Goal: Task Accomplishment & Management: Use online tool/utility

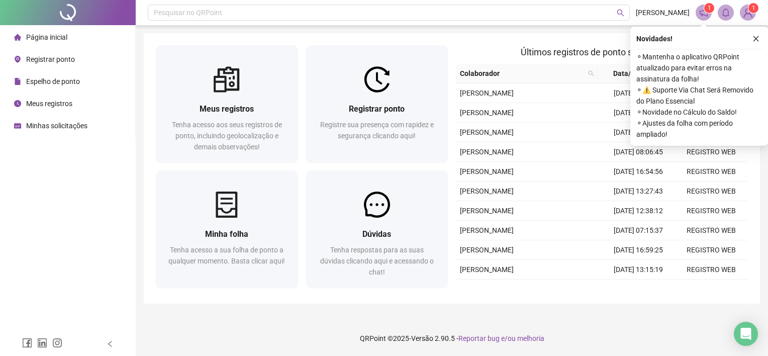
click at [60, 60] on span "Registrar ponto" at bounding box center [50, 59] width 49 height 8
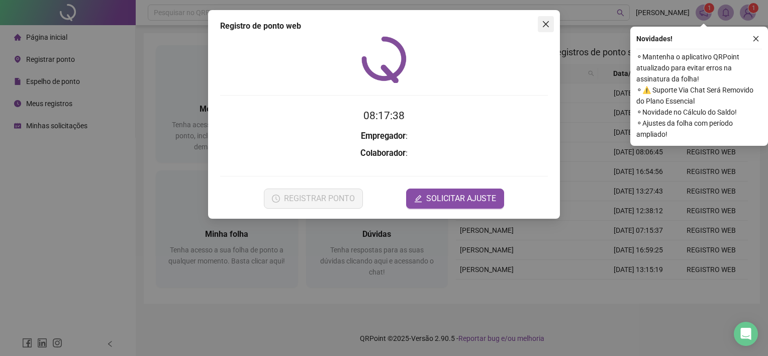
click at [544, 25] on icon "close" at bounding box center [546, 24] width 6 height 6
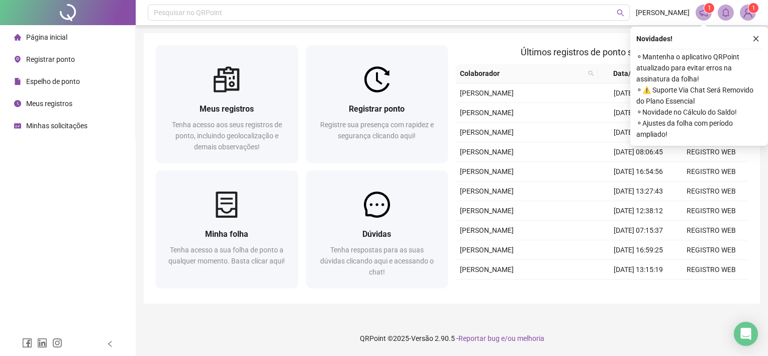
click at [55, 58] on span "Registrar ponto" at bounding box center [50, 59] width 49 height 8
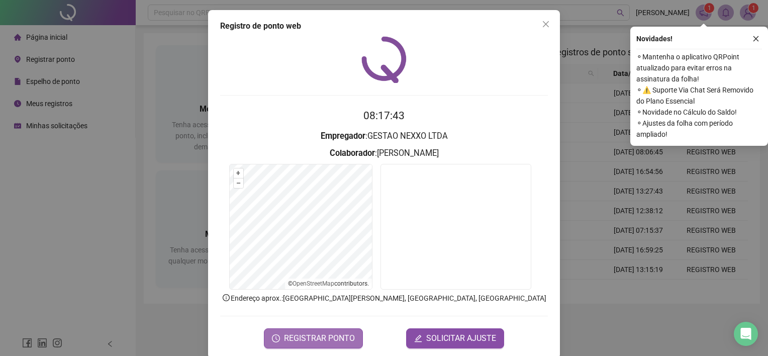
click at [326, 332] on span "REGISTRAR PONTO" at bounding box center [319, 338] width 71 height 12
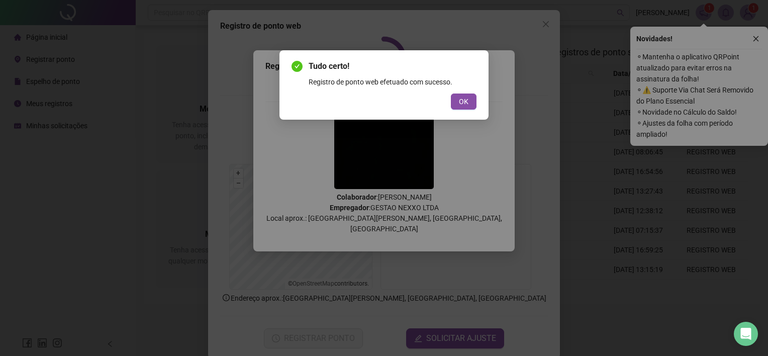
click at [451, 93] on button "OK" at bounding box center [464, 101] width 26 height 16
